Goal: Browse casually: Explore the website without a specific task or goal

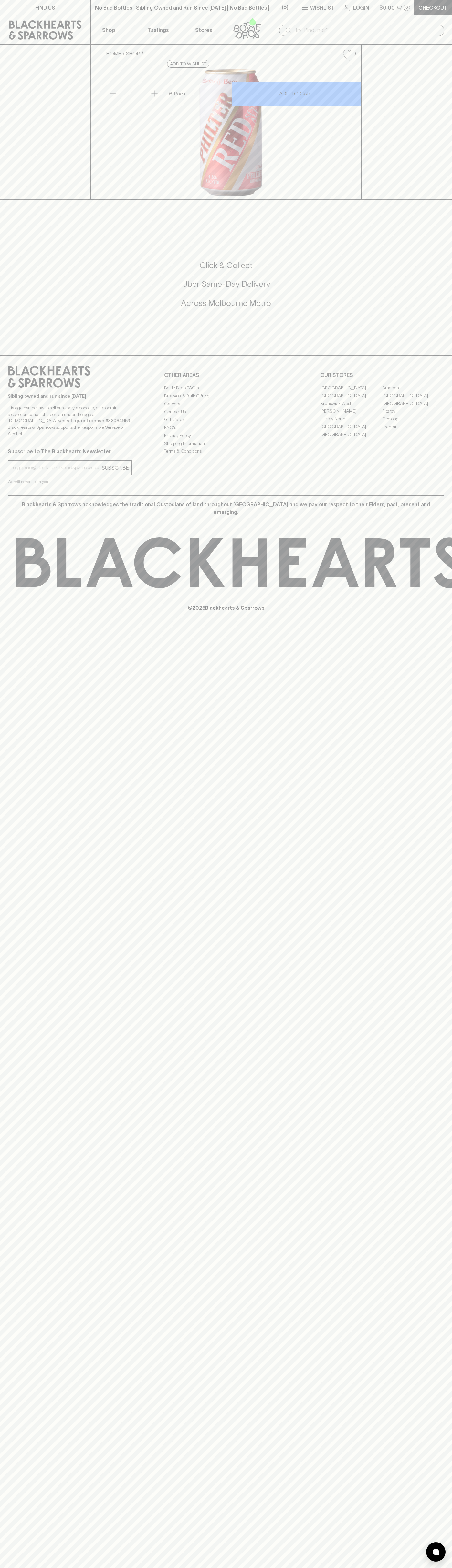
click at [438, 26] on input "text" at bounding box center [366, 30] width 144 height 10
click at [438, 1331] on div "FIND US | No Bad Bottles | Sibling Owned and Run Since [DATE] | No Bad Bottles …" at bounding box center [226, 784] width 452 height 1568
click at [198, 1567] on html "FIND US | No Bad Bottles | Sibling Owned and Run Since [DATE] | No Bad Bottles …" at bounding box center [226, 784] width 452 height 1568
click at [2, 816] on div "FIND US | No Bad Bottles | Sibling Owned and Run Since 2006 | No Bad Bottles | …" at bounding box center [226, 784] width 452 height 1568
